Goal: Entertainment & Leisure: Consume media (video, audio)

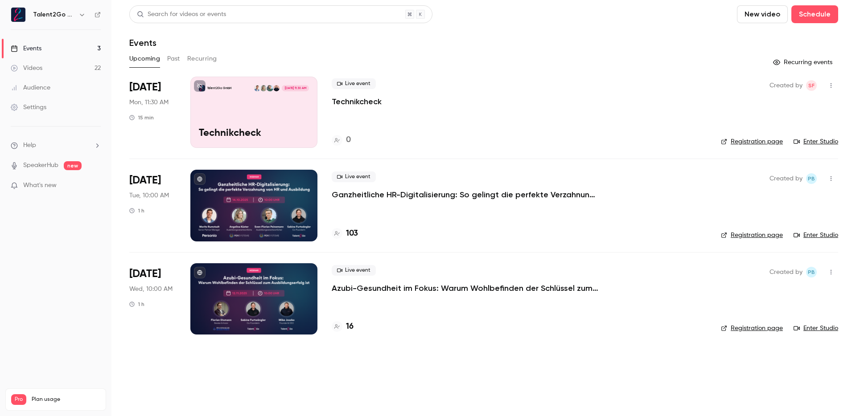
click at [440, 205] on div "Live event Ganzheitliche HR-Digitalisierung: So gelingt die perfekte Verzahnung…" at bounding box center [519, 205] width 375 height 71
click at [520, 84] on div "Live event Technikcheck" at bounding box center [519, 92] width 375 height 29
click at [354, 233] on h4 "103" at bounding box center [352, 234] width 12 height 12
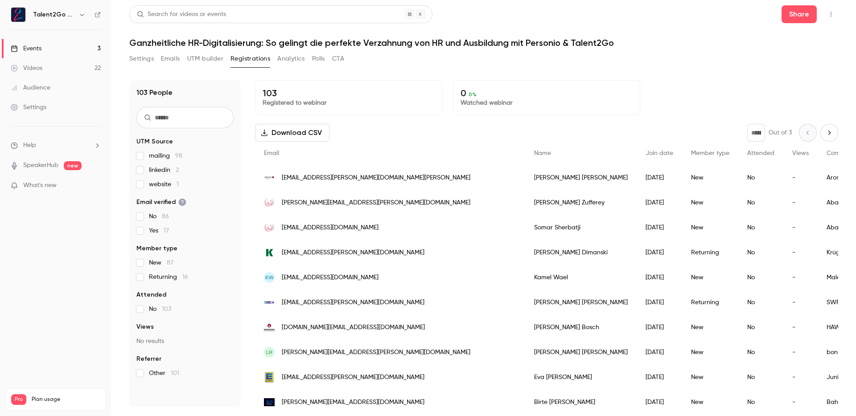
click at [85, 66] on link "Videos 22" at bounding box center [55, 68] width 111 height 20
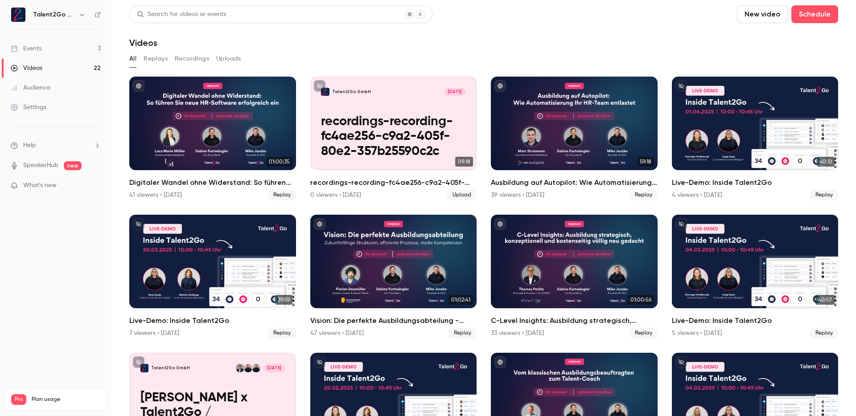
click at [410, 54] on div "All Replays Recordings Uploads" at bounding box center [483, 59] width 708 height 14
